Goal: Task Accomplishment & Management: Use online tool/utility

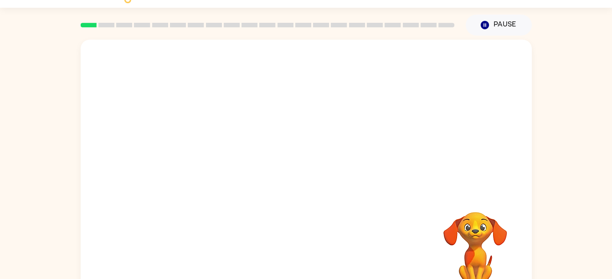
scroll to position [41, 0]
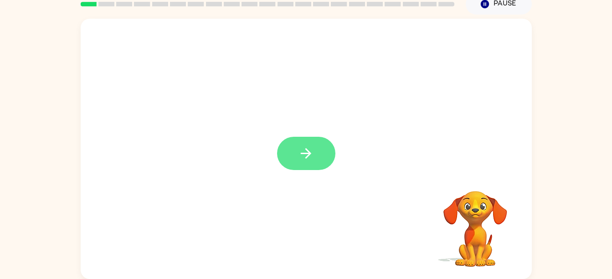
click at [293, 156] on button "button" at bounding box center [306, 153] width 58 height 33
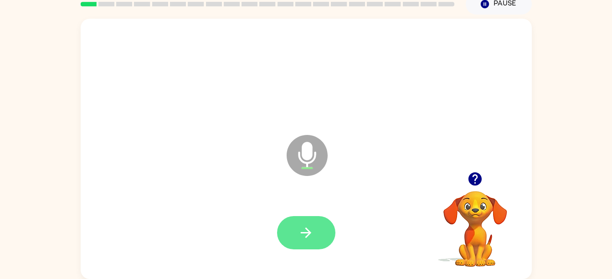
click at [294, 218] on button "button" at bounding box center [306, 232] width 58 height 33
click at [322, 229] on button "button" at bounding box center [306, 232] width 58 height 33
click at [322, 232] on button "button" at bounding box center [306, 232] width 58 height 33
click at [307, 240] on icon "button" at bounding box center [306, 233] width 16 height 16
click at [309, 248] on button "button" at bounding box center [306, 232] width 58 height 33
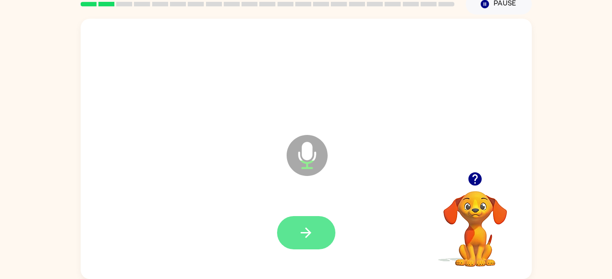
click at [321, 229] on button "button" at bounding box center [306, 232] width 58 height 33
click at [307, 225] on icon "button" at bounding box center [306, 233] width 16 height 16
click at [314, 234] on button "button" at bounding box center [306, 232] width 58 height 33
click at [302, 225] on icon "button" at bounding box center [306, 233] width 16 height 16
click at [305, 219] on button "button" at bounding box center [306, 232] width 58 height 33
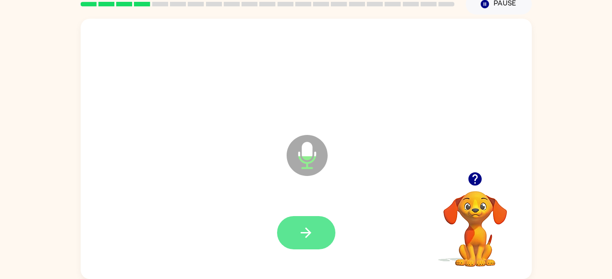
click at [285, 238] on button "button" at bounding box center [306, 232] width 58 height 33
click at [312, 244] on button "button" at bounding box center [306, 232] width 58 height 33
click at [298, 230] on icon "button" at bounding box center [306, 233] width 16 height 16
click at [300, 229] on icon "button" at bounding box center [306, 233] width 16 height 16
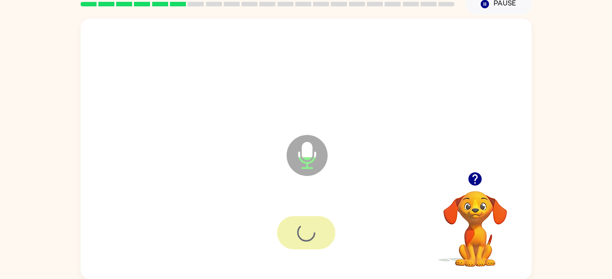
click at [1, 211] on div "Microphone The Microphone is here when it is your turn to talk Your browser mus…" at bounding box center [306, 147] width 612 height 264
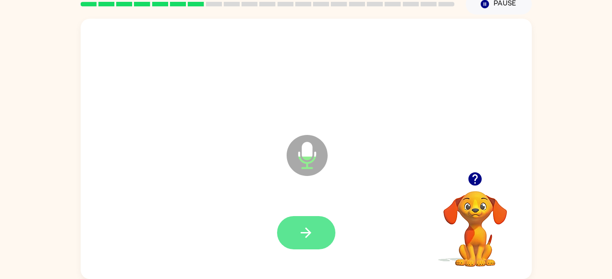
click at [308, 235] on icon "button" at bounding box center [306, 232] width 10 height 10
click at [307, 222] on button "button" at bounding box center [306, 232] width 58 height 33
click at [315, 243] on button "button" at bounding box center [306, 232] width 58 height 33
click at [299, 236] on icon "button" at bounding box center [306, 233] width 16 height 16
click at [307, 230] on icon "button" at bounding box center [306, 233] width 16 height 16
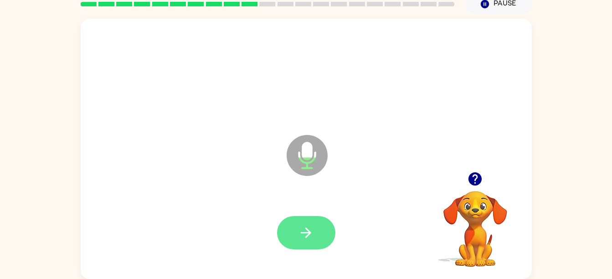
click at [294, 242] on button "button" at bounding box center [306, 232] width 58 height 33
click at [304, 243] on button "button" at bounding box center [306, 232] width 58 height 33
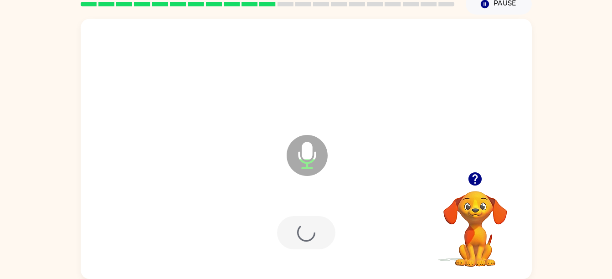
click at [296, 229] on div at bounding box center [306, 232] width 58 height 33
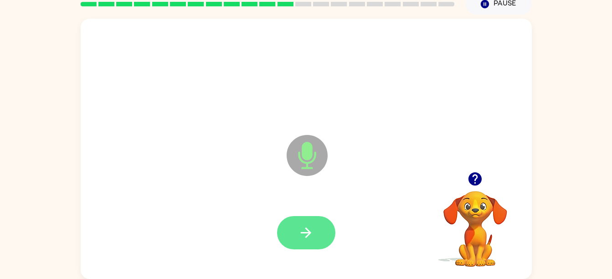
click at [307, 243] on button "button" at bounding box center [306, 232] width 58 height 33
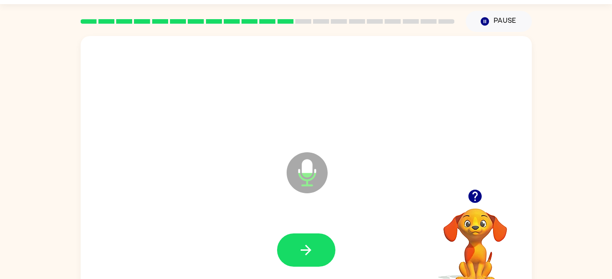
scroll to position [19, 0]
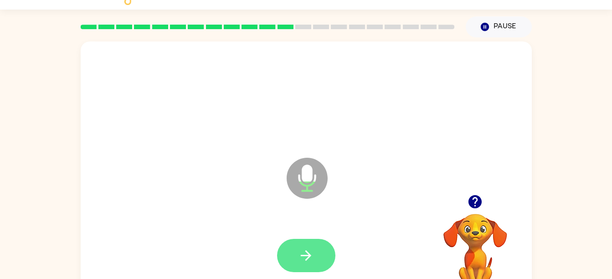
click at [305, 251] on icon "button" at bounding box center [306, 255] width 16 height 16
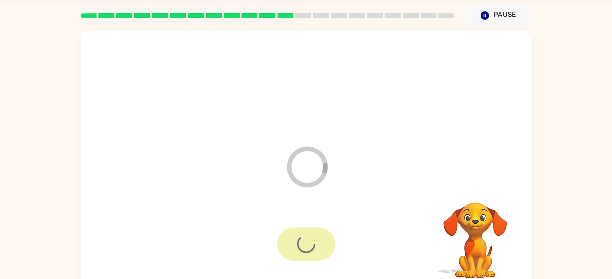
scroll to position [41, 0]
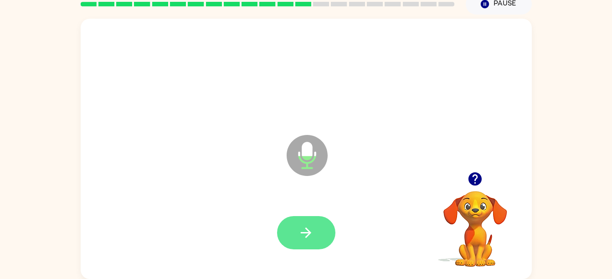
click at [301, 244] on button "button" at bounding box center [306, 232] width 58 height 33
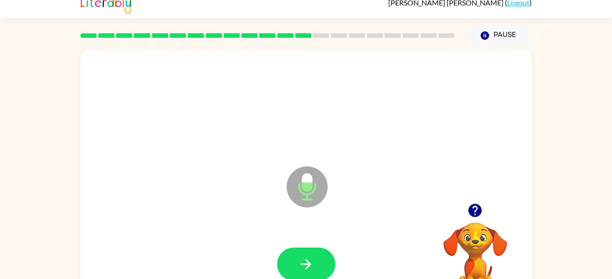
scroll to position [4, 0]
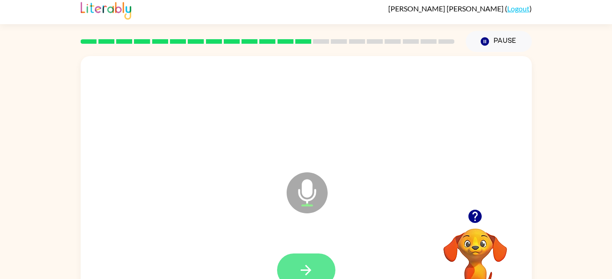
click at [307, 255] on button "button" at bounding box center [306, 269] width 58 height 33
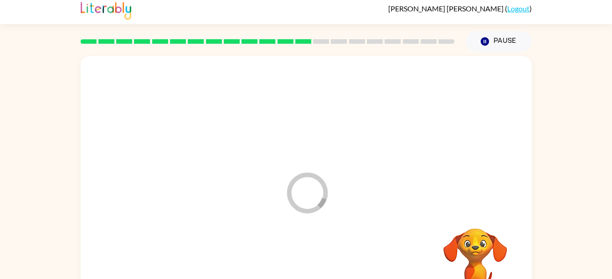
click at [304, 255] on div at bounding box center [306, 270] width 433 height 75
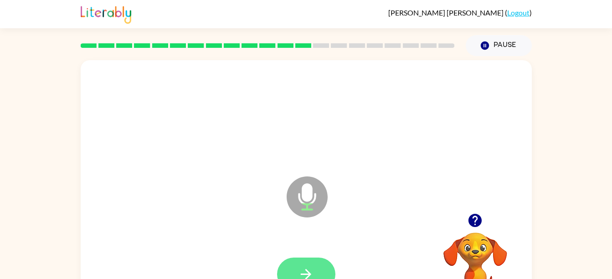
click at [299, 258] on button "button" at bounding box center [306, 273] width 58 height 33
click at [291, 268] on div at bounding box center [306, 273] width 58 height 33
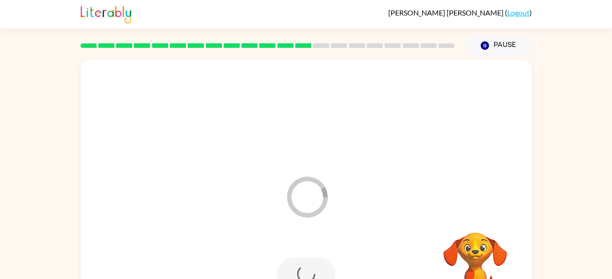
scroll to position [41, 0]
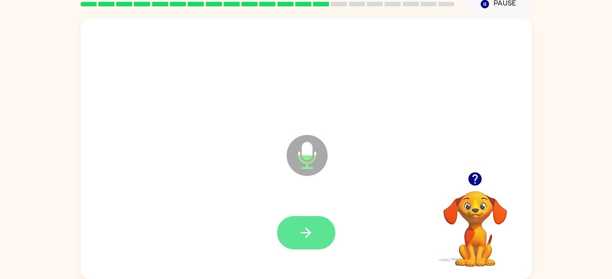
click at [298, 222] on button "button" at bounding box center [306, 232] width 58 height 33
click at [322, 219] on button "button" at bounding box center [306, 232] width 58 height 33
click at [293, 242] on button "button" at bounding box center [306, 232] width 58 height 33
click at [291, 243] on button "button" at bounding box center [306, 232] width 58 height 33
click at [307, 232] on icon "button" at bounding box center [306, 232] width 10 height 10
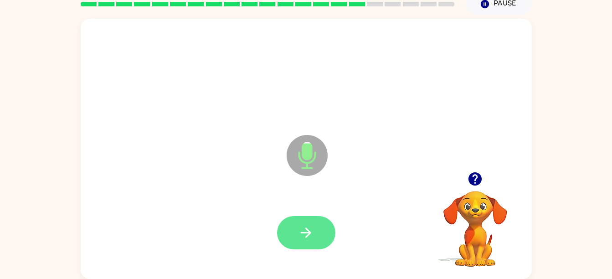
click at [302, 238] on icon "button" at bounding box center [306, 233] width 16 height 16
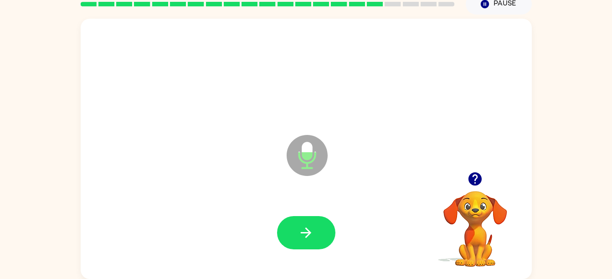
click at [480, 174] on icon "button" at bounding box center [474, 178] width 13 height 13
click at [480, 186] on video "Your browser must support playing .mp4 files to use Literably. Please try using…" at bounding box center [475, 222] width 91 height 91
click at [306, 230] on icon "button" at bounding box center [306, 233] width 16 height 16
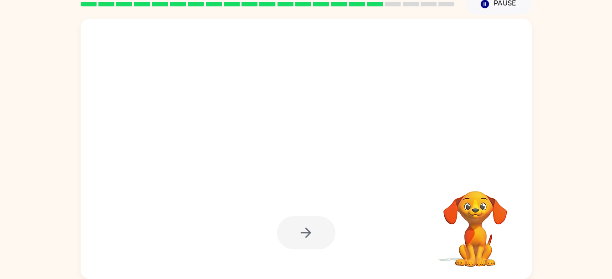
click at [585, 263] on div "Your browser must support playing .mp4 files to use Literably. Please try using…" at bounding box center [306, 147] width 612 height 264
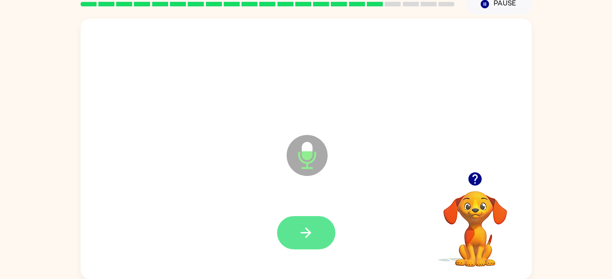
click at [322, 217] on button "button" at bounding box center [306, 232] width 58 height 33
click at [292, 229] on button "button" at bounding box center [306, 232] width 58 height 33
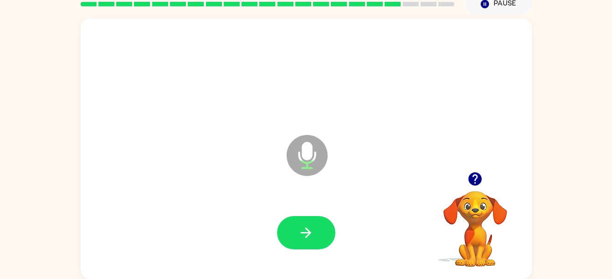
click at [332, 252] on div at bounding box center [306, 232] width 433 height 75
click at [310, 240] on icon "button" at bounding box center [306, 233] width 16 height 16
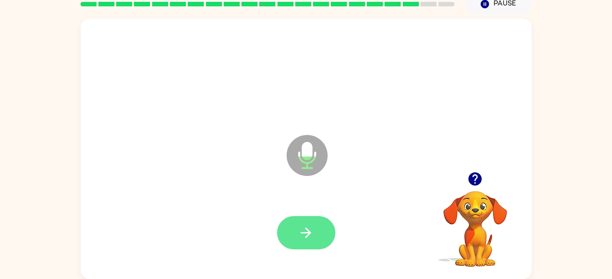
click at [301, 230] on icon "button" at bounding box center [306, 233] width 16 height 16
click at [307, 234] on icon "button" at bounding box center [306, 233] width 16 height 16
click at [311, 230] on icon "button" at bounding box center [306, 233] width 16 height 16
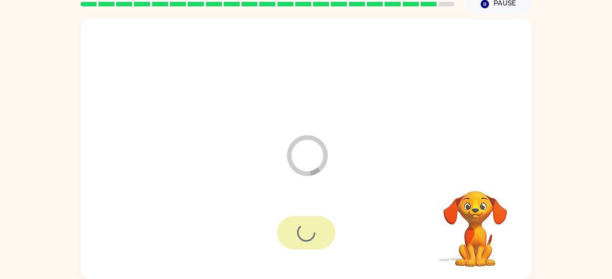
scroll to position [25, 0]
